Goal: Information Seeking & Learning: Find specific fact

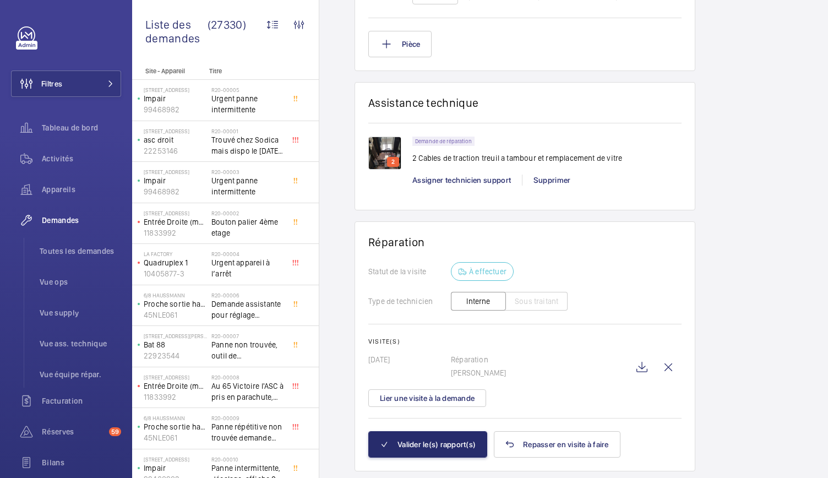
scroll to position [7, 0]
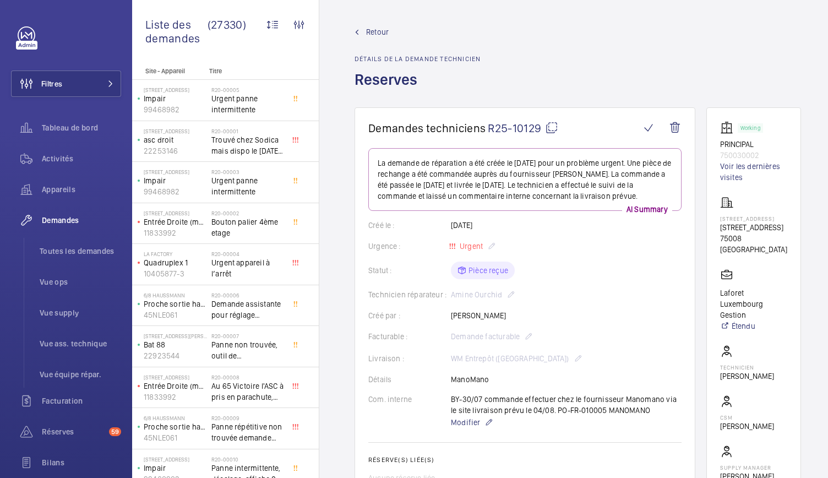
click at [551, 130] on mat-icon at bounding box center [551, 127] width 13 height 13
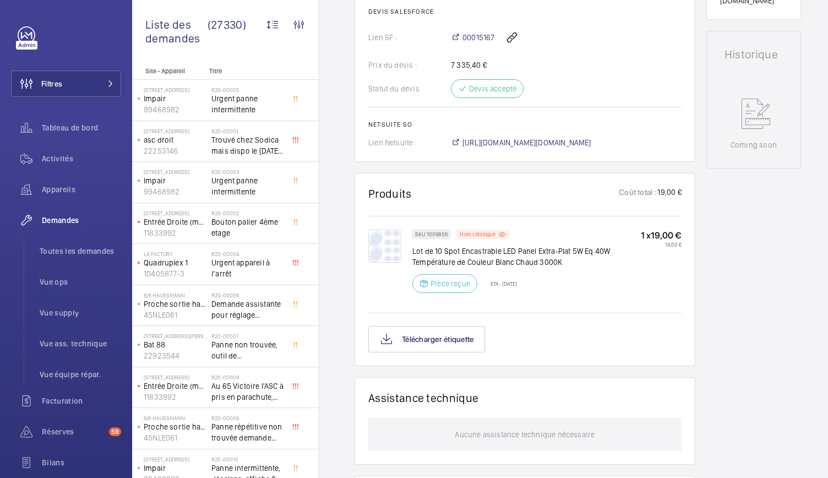
scroll to position [501, 0]
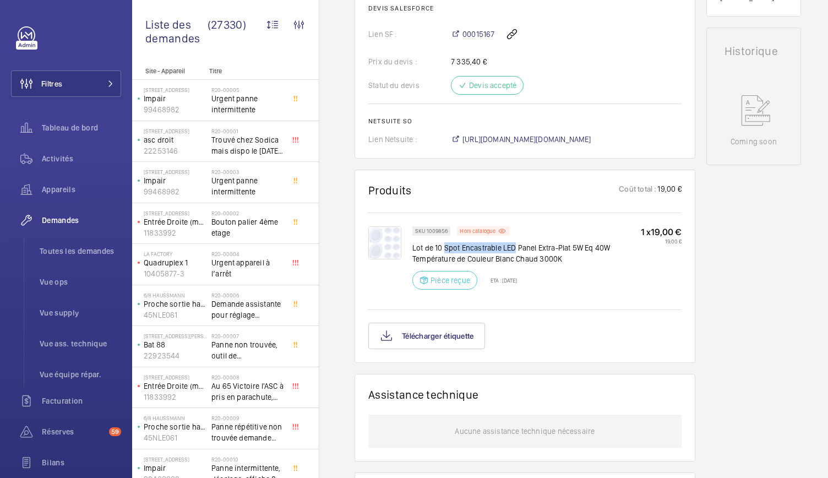
drag, startPoint x: 443, startPoint y: 247, endPoint x: 517, endPoint y: 249, distance: 73.8
click at [517, 249] on p "Lot de 10 Spot Encastrable LED Panel Extra-Plat 5W Eq 40W Température de Couleu…" at bounding box center [527, 253] width 229 height 22
copy p "Spot Encastrable LED"
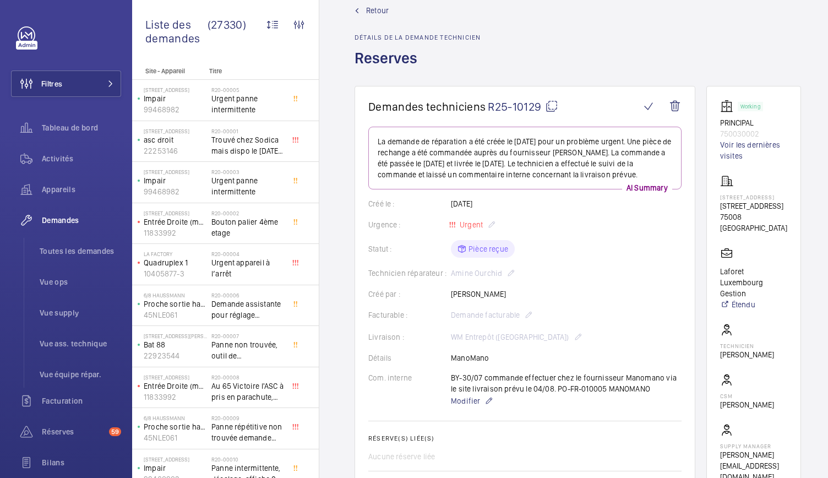
scroll to position [0, 0]
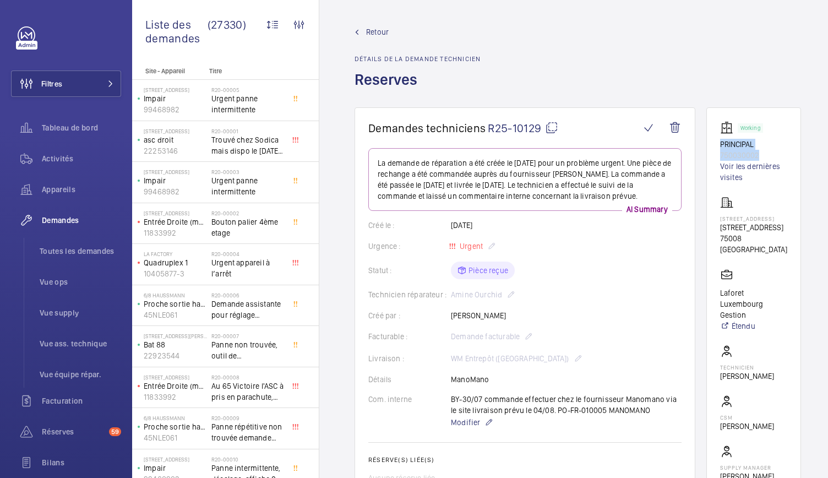
drag, startPoint x: 720, startPoint y: 142, endPoint x: 775, endPoint y: 159, distance: 57.7
click at [775, 159] on wm-front-card "Working PRINCIPAL 750030002 Voir les dernières visites 2 rue Chambiges 2, Rue C…" at bounding box center [754, 312] width 95 height 410
copy div "PRINCIPAL 750030002"
